Goal: Find specific page/section: Find specific page/section

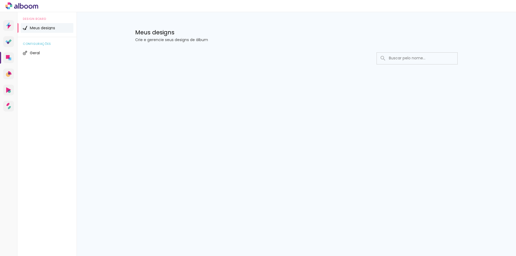
drag, startPoint x: 498, startPoint y: 9, endPoint x: 499, endPoint y: 3, distance: 5.6
click at [499, 4] on div at bounding box center [258, 6] width 516 height 12
click at [498, 3] on span at bounding box center [495, 6] width 31 height 8
click at [495, 10] on div at bounding box center [258, 6] width 516 height 12
click at [511, 1] on div at bounding box center [258, 6] width 516 height 12
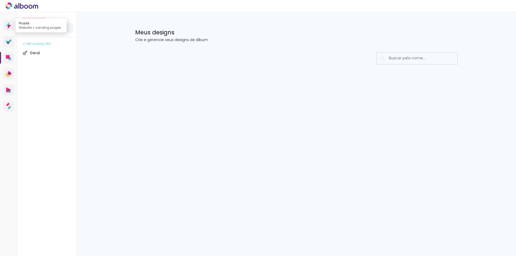
click at [13, 25] on link "Prosite Website + Landing pages" at bounding box center [8, 25] width 11 height 11
